Goal: Feedback & Contribution: Leave review/rating

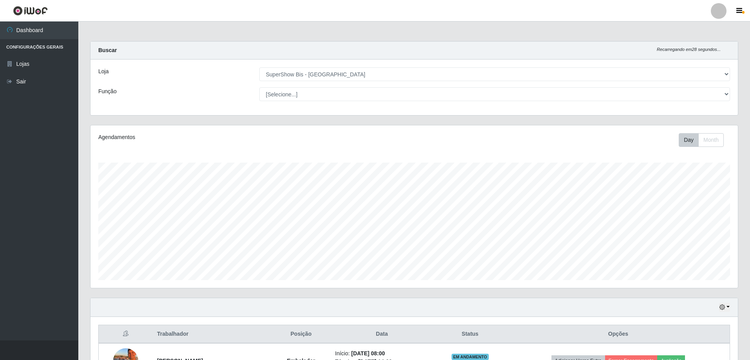
select select "59"
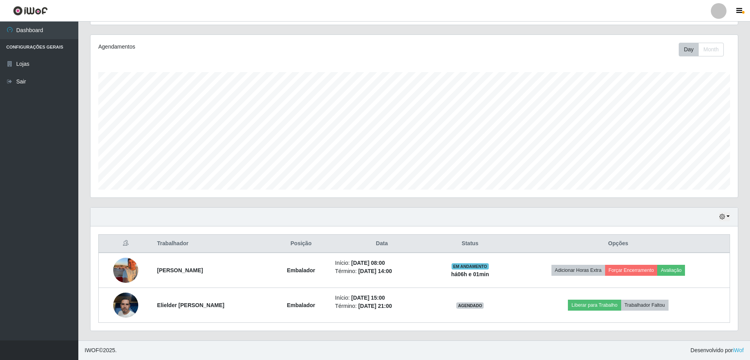
scroll to position [162, 647]
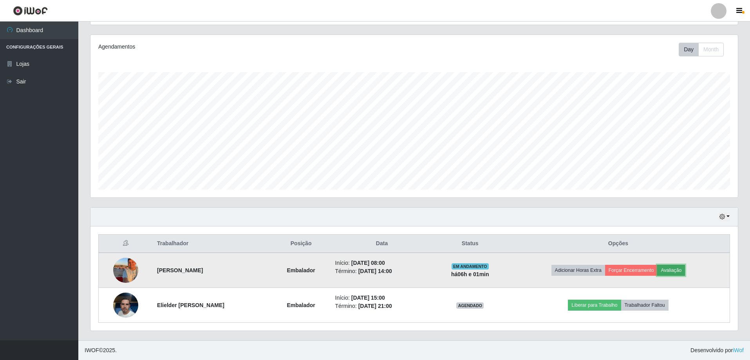
click at [682, 271] on button "Avaliação" at bounding box center [671, 270] width 28 height 11
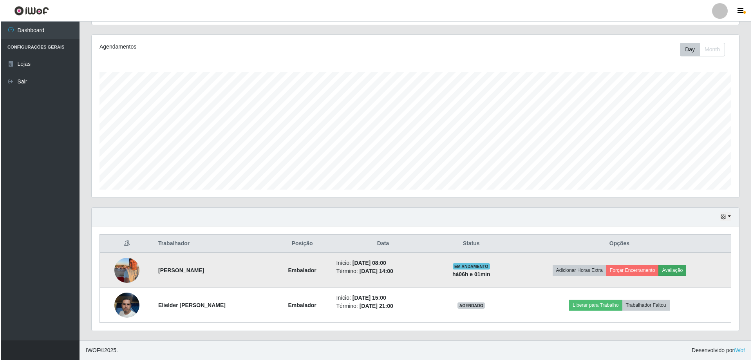
scroll to position [162, 643]
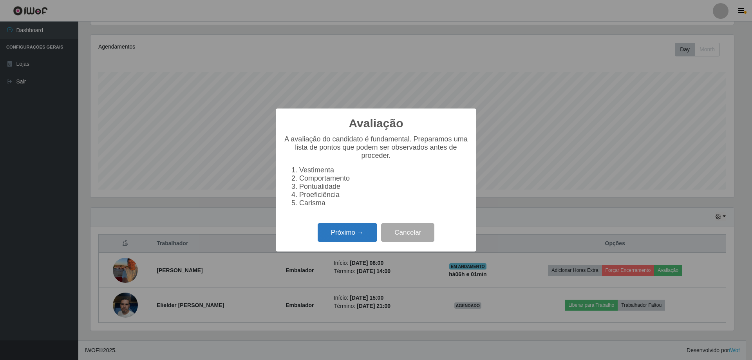
click at [350, 236] on button "Próximo →" at bounding box center [346, 232] width 59 height 18
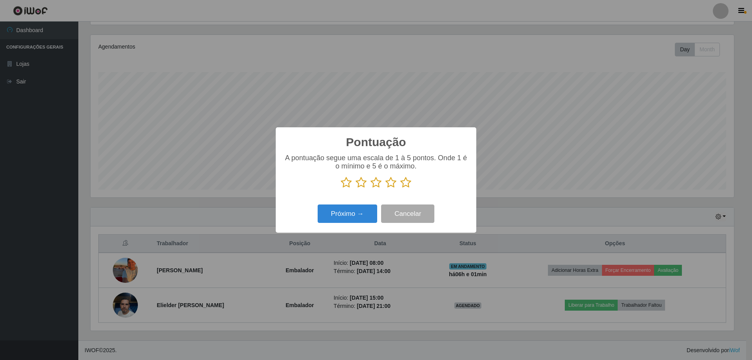
click at [410, 184] on icon at bounding box center [405, 183] width 11 height 12
click at [400, 188] on input "radio" at bounding box center [400, 188] width 0 height 0
click at [356, 217] on button "Próximo →" at bounding box center [346, 213] width 59 height 18
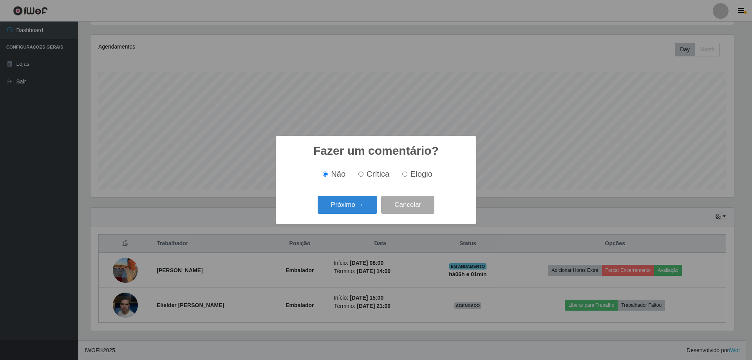
click at [400, 175] on label "Elogio" at bounding box center [415, 173] width 33 height 9
click at [402, 175] on input "Elogio" at bounding box center [404, 173] width 5 height 5
radio input "true"
click at [343, 209] on button "Próximo →" at bounding box center [346, 205] width 59 height 18
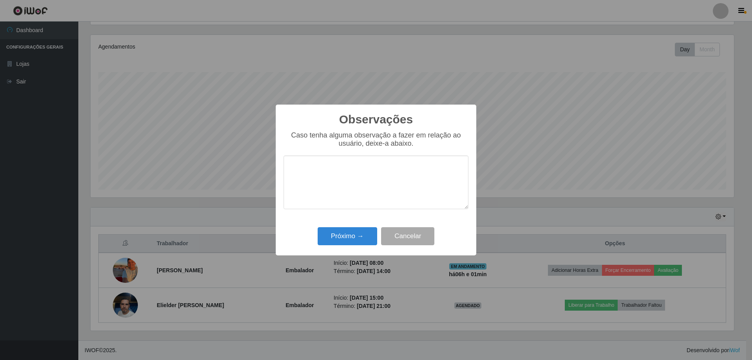
click at [310, 182] on textarea at bounding box center [375, 182] width 185 height 54
type textarea "OTIMO"
click at [341, 245] on button "Próximo →" at bounding box center [346, 236] width 59 height 18
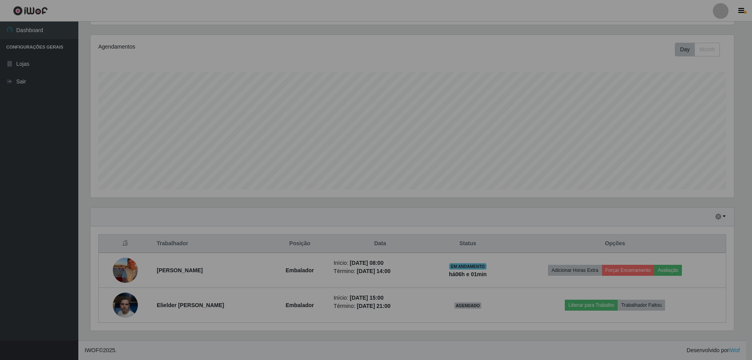
scroll to position [162, 647]
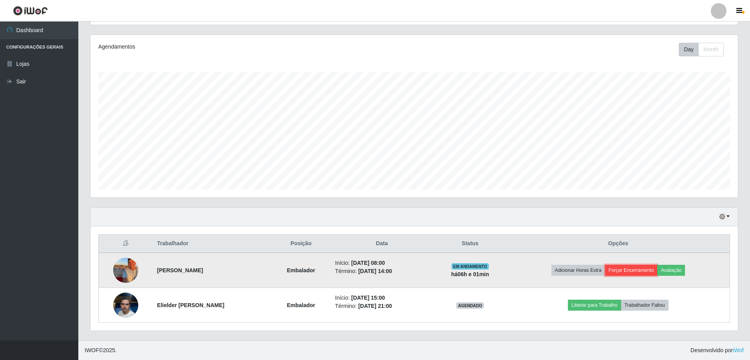
click at [639, 274] on button "Forçar Encerramento" at bounding box center [631, 270] width 52 height 11
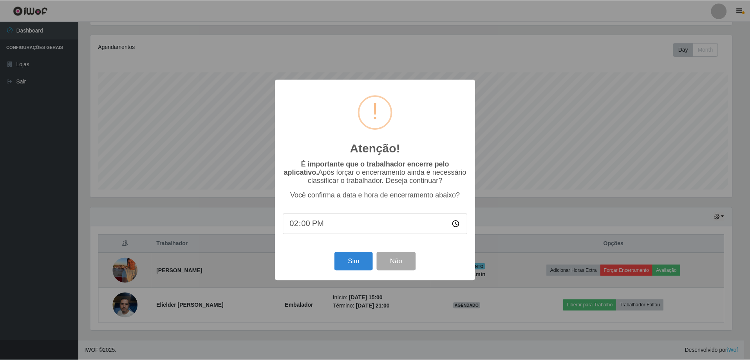
scroll to position [162, 643]
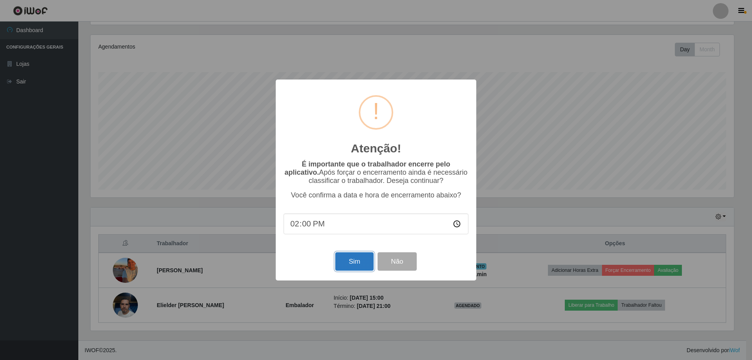
click at [352, 268] on button "Sim" at bounding box center [354, 261] width 38 height 18
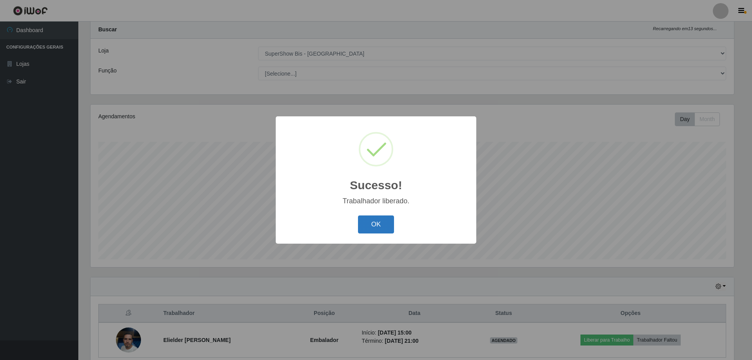
click at [381, 217] on button "OK" at bounding box center [376, 224] width 36 height 18
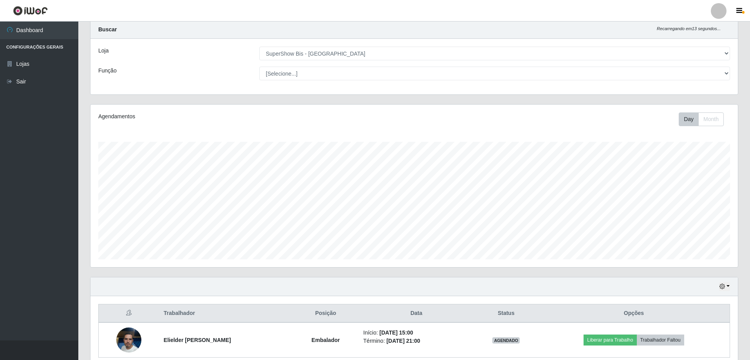
scroll to position [56, 0]
